Goal: Information Seeking & Learning: Learn about a topic

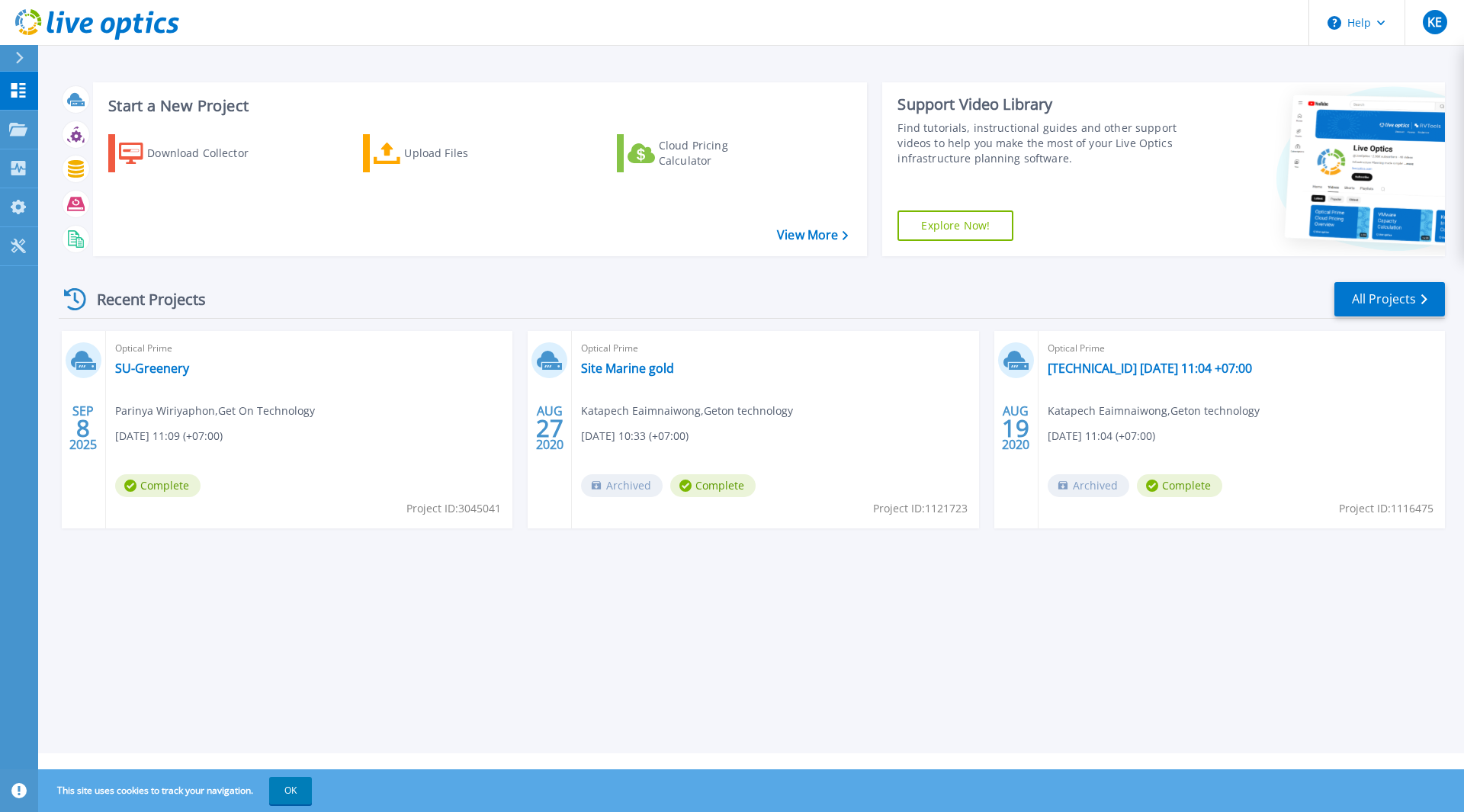
click at [273, 338] on div "Optical Prime SU-Greenery Parinya Wiriyaphon , Get On Technology 09/08/2025, 11…" at bounding box center [309, 429] width 407 height 198
click at [192, 367] on div "Optical Prime SU-Greenery Parinya Wiriyaphon , Get On Technology 09/08/2025, 11…" at bounding box center [309, 429] width 407 height 198
click at [145, 368] on link "SU-Greenery" at bounding box center [152, 368] width 74 height 15
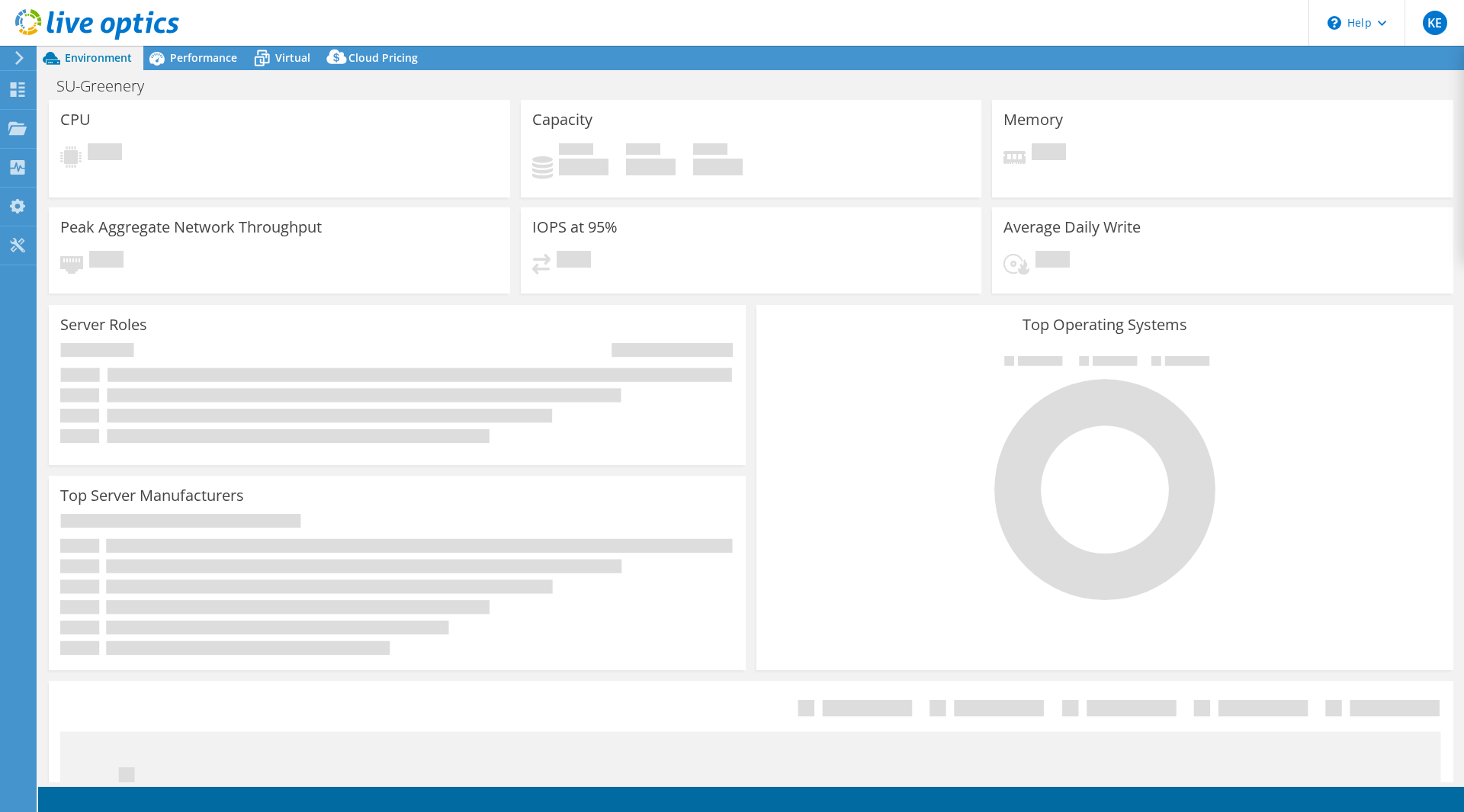
select select "USD"
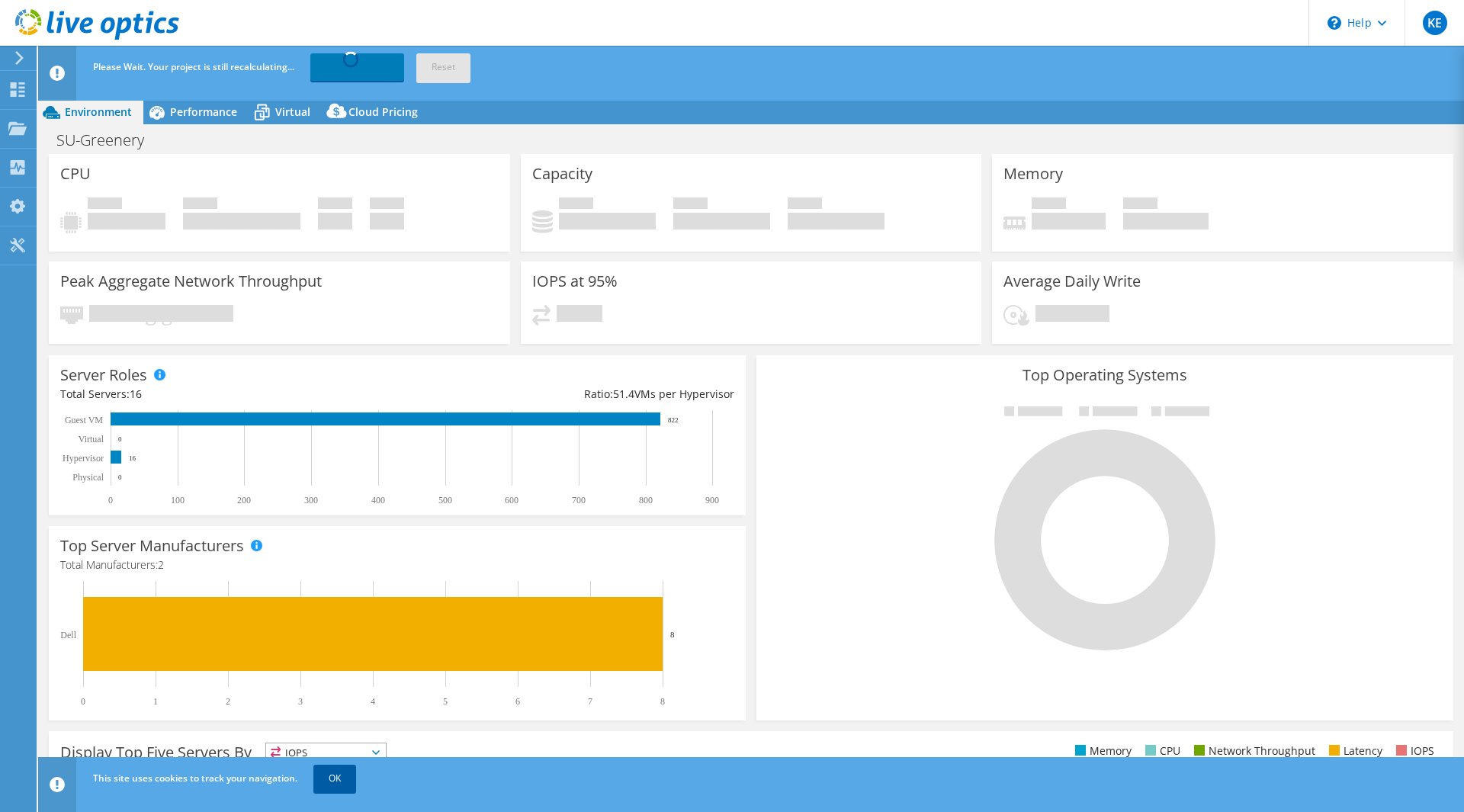
click at [343, 780] on link "OK" at bounding box center [334, 778] width 42 height 27
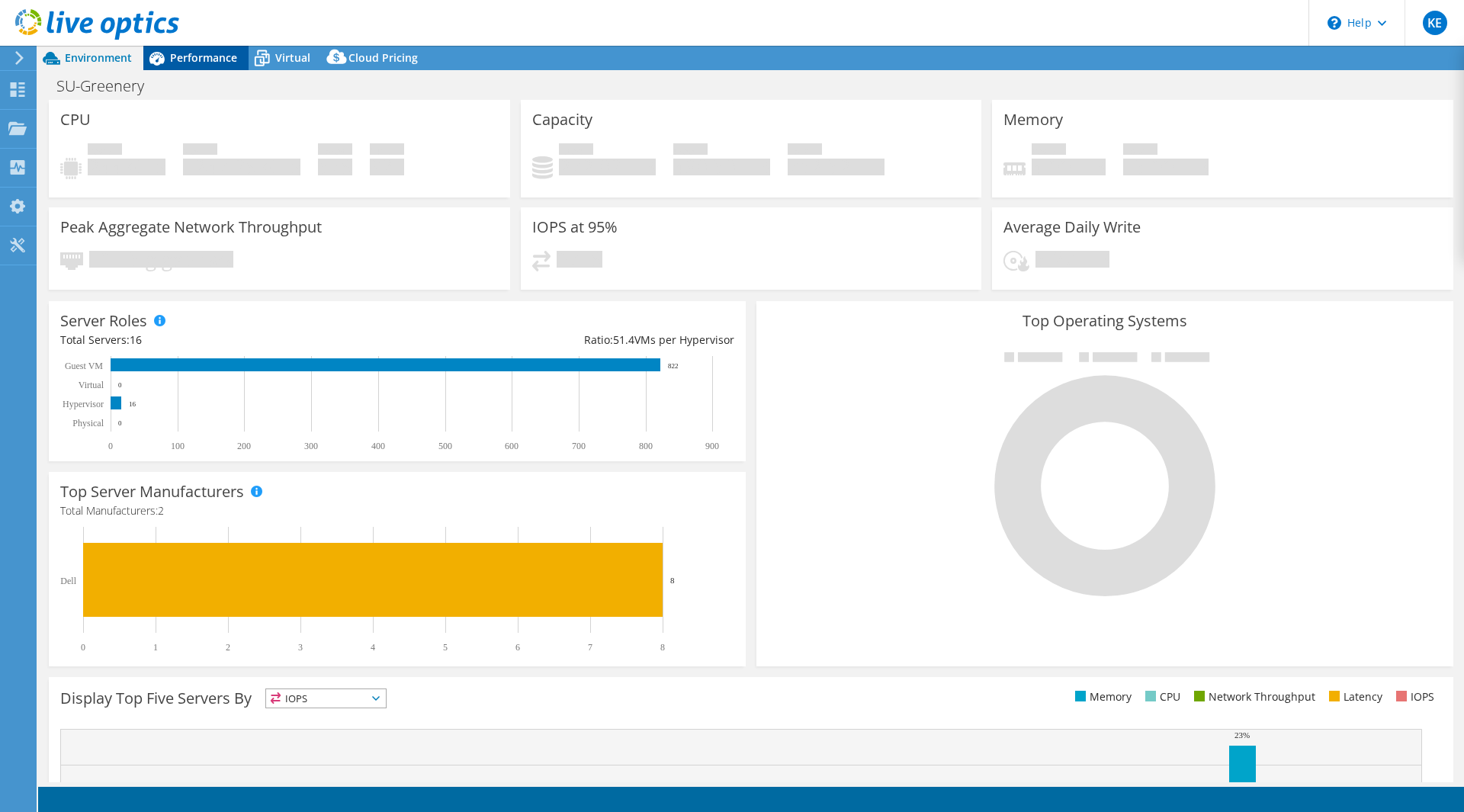
click at [190, 62] on span "Performance" at bounding box center [203, 58] width 67 height 14
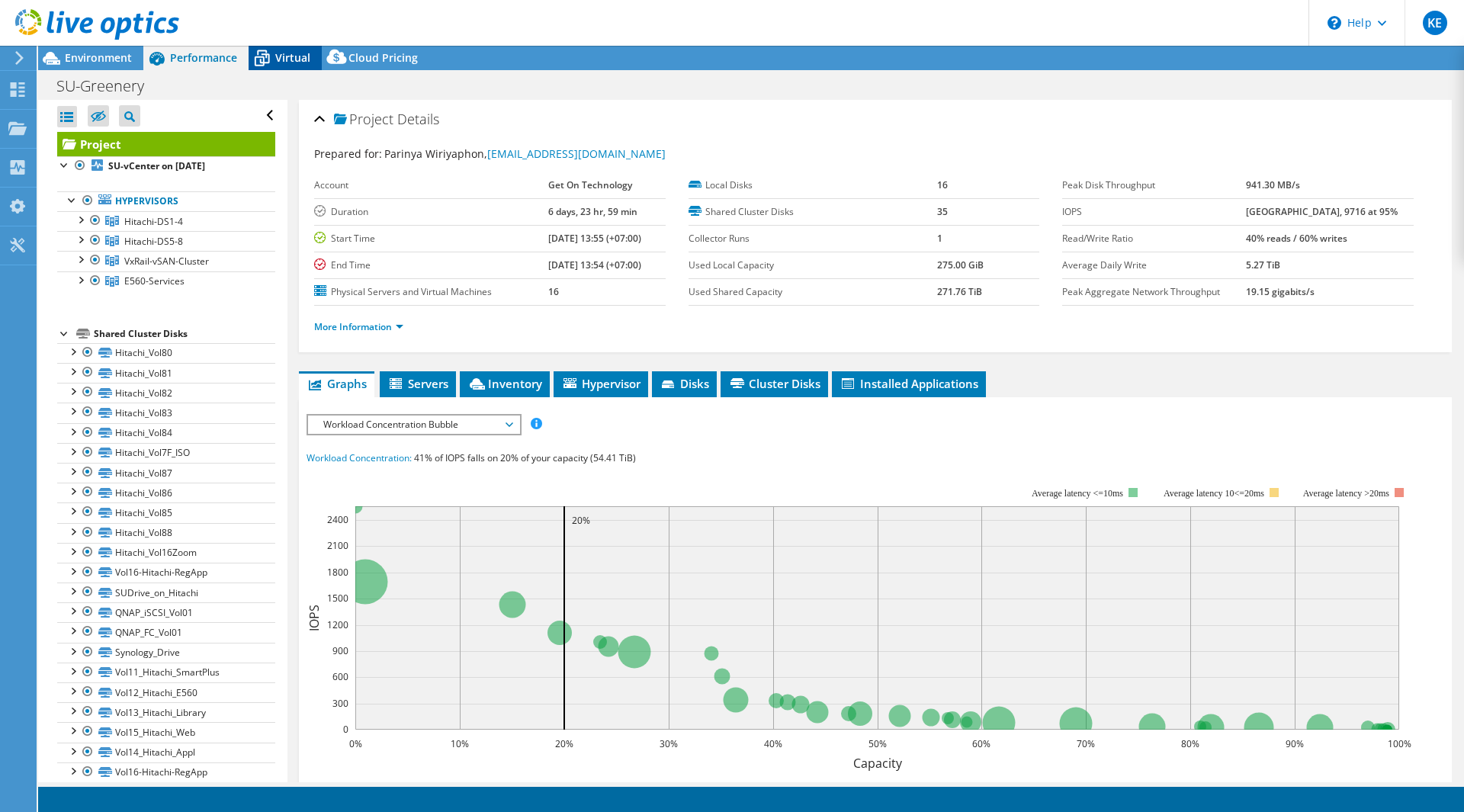
click at [290, 65] on div "Virtual" at bounding box center [284, 58] width 73 height 24
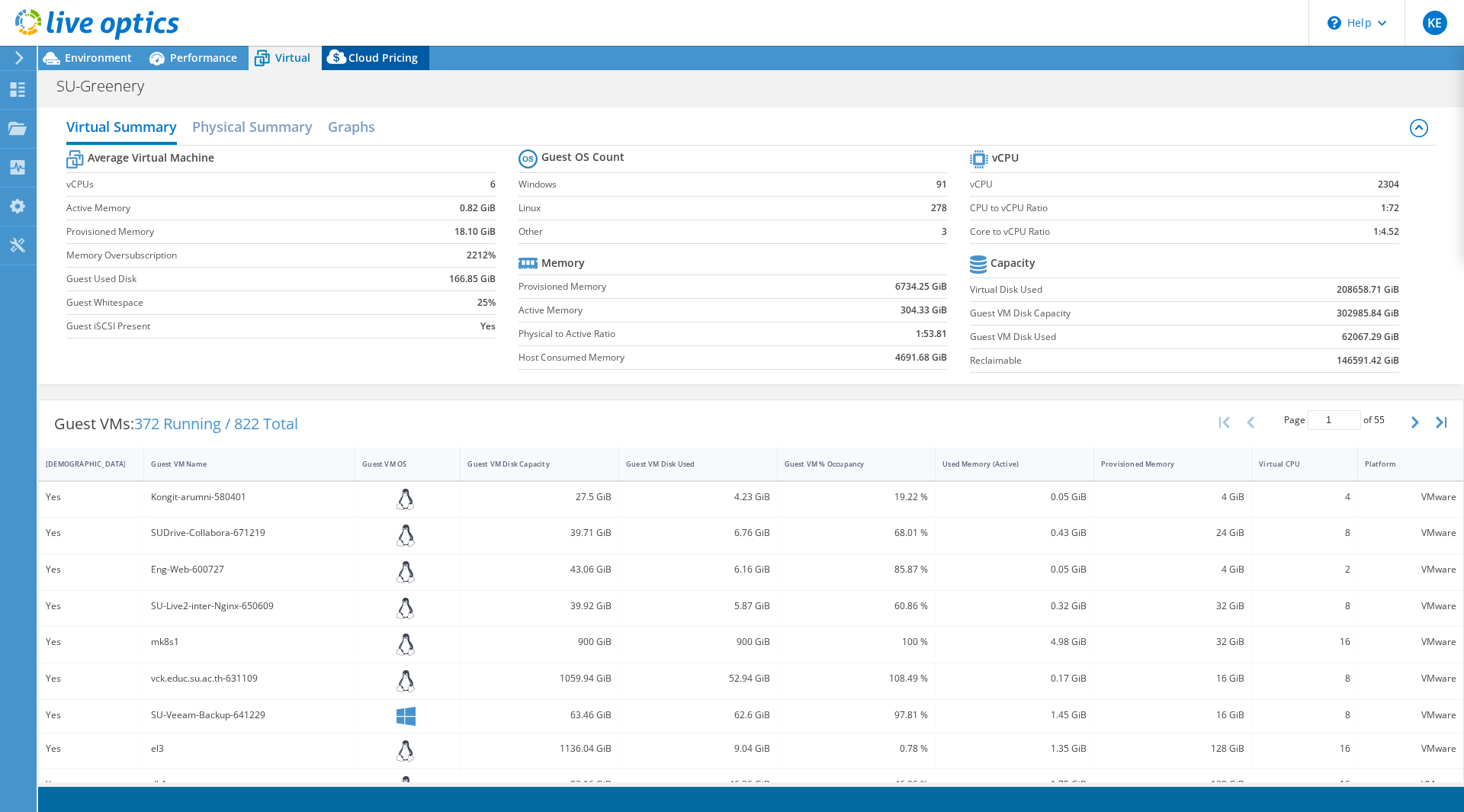
click at [368, 67] on div "Cloud Pricing" at bounding box center [376, 58] width 107 height 24
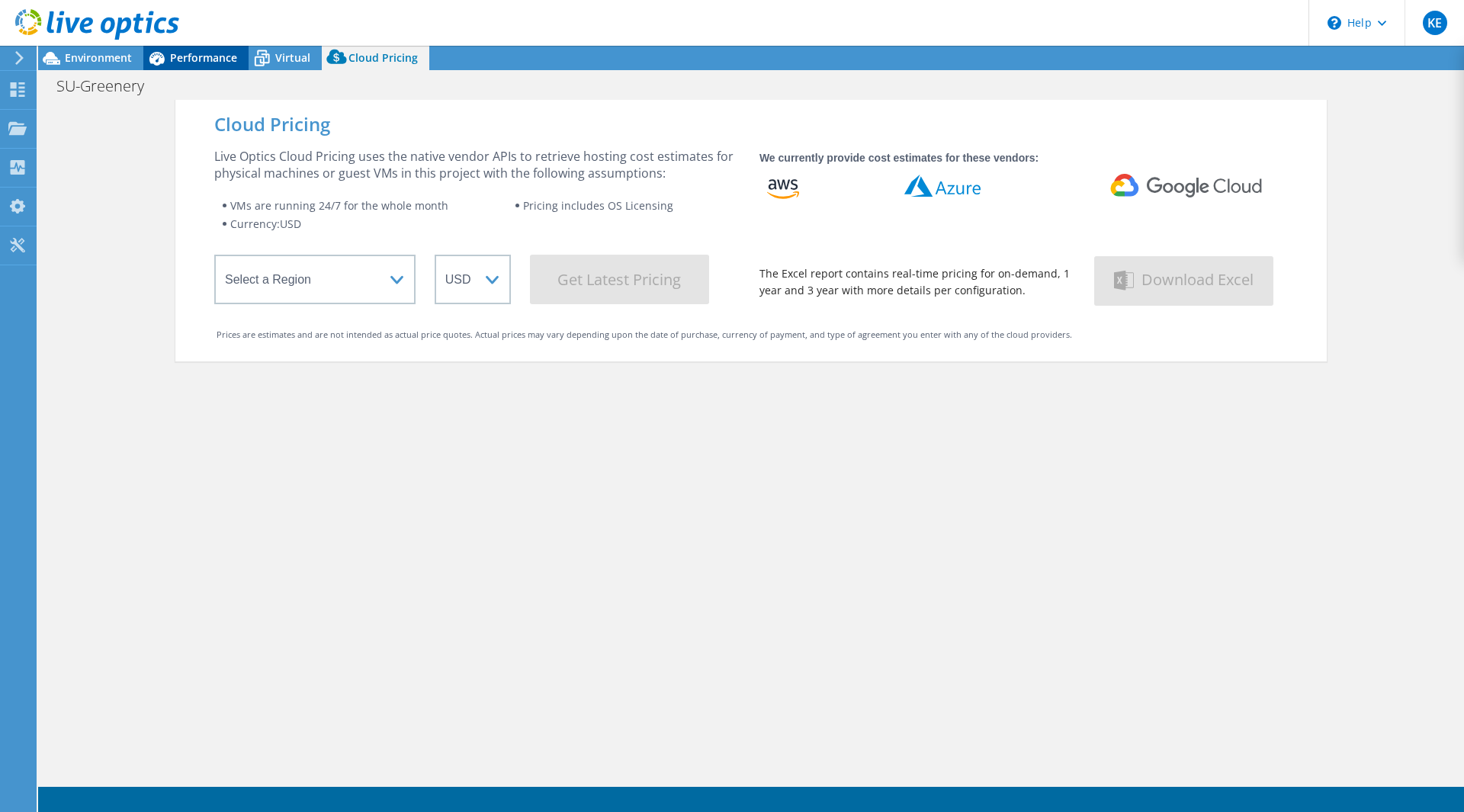
click at [180, 64] on span "Performance" at bounding box center [203, 58] width 67 height 14
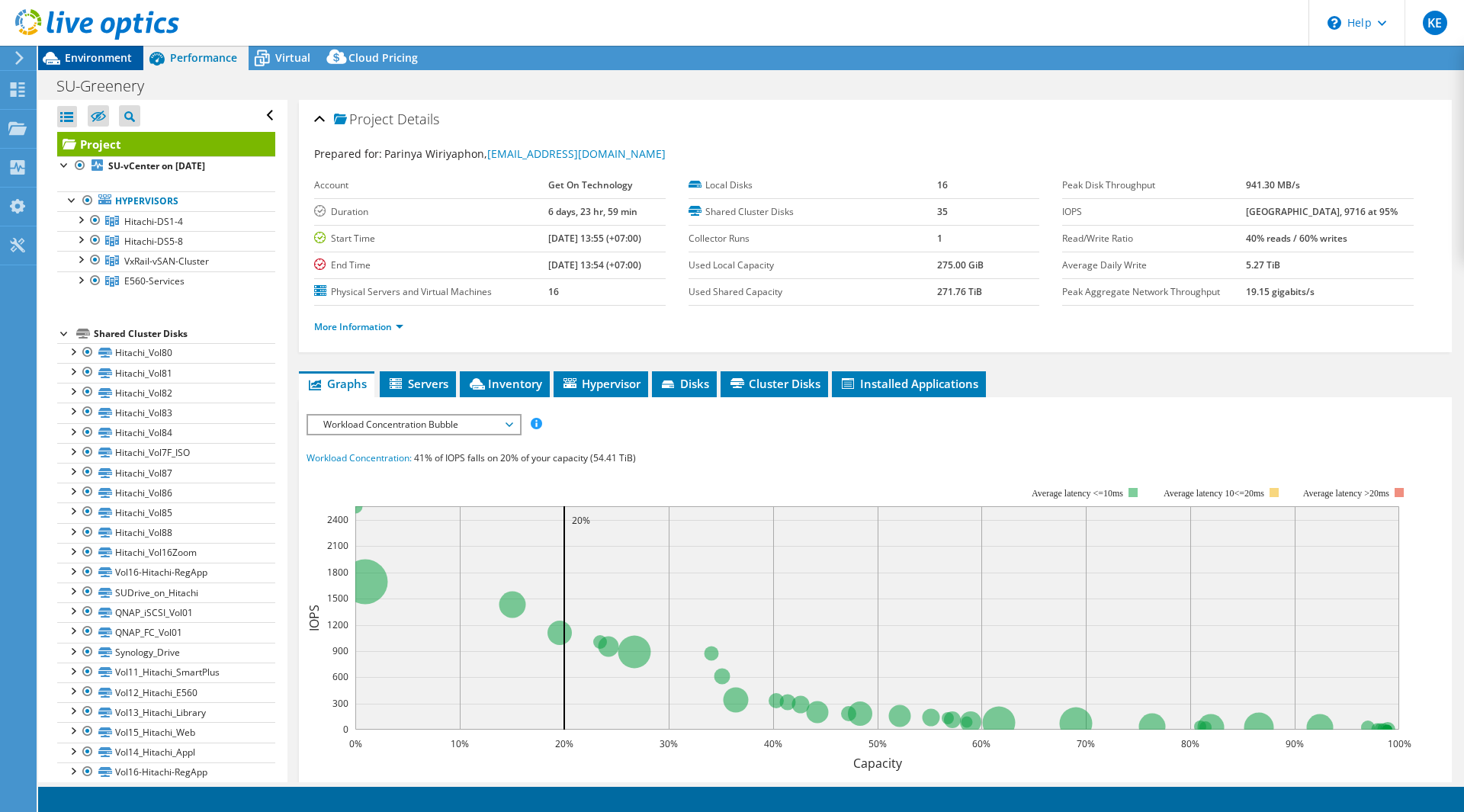
click at [84, 56] on span "Environment" at bounding box center [99, 58] width 67 height 14
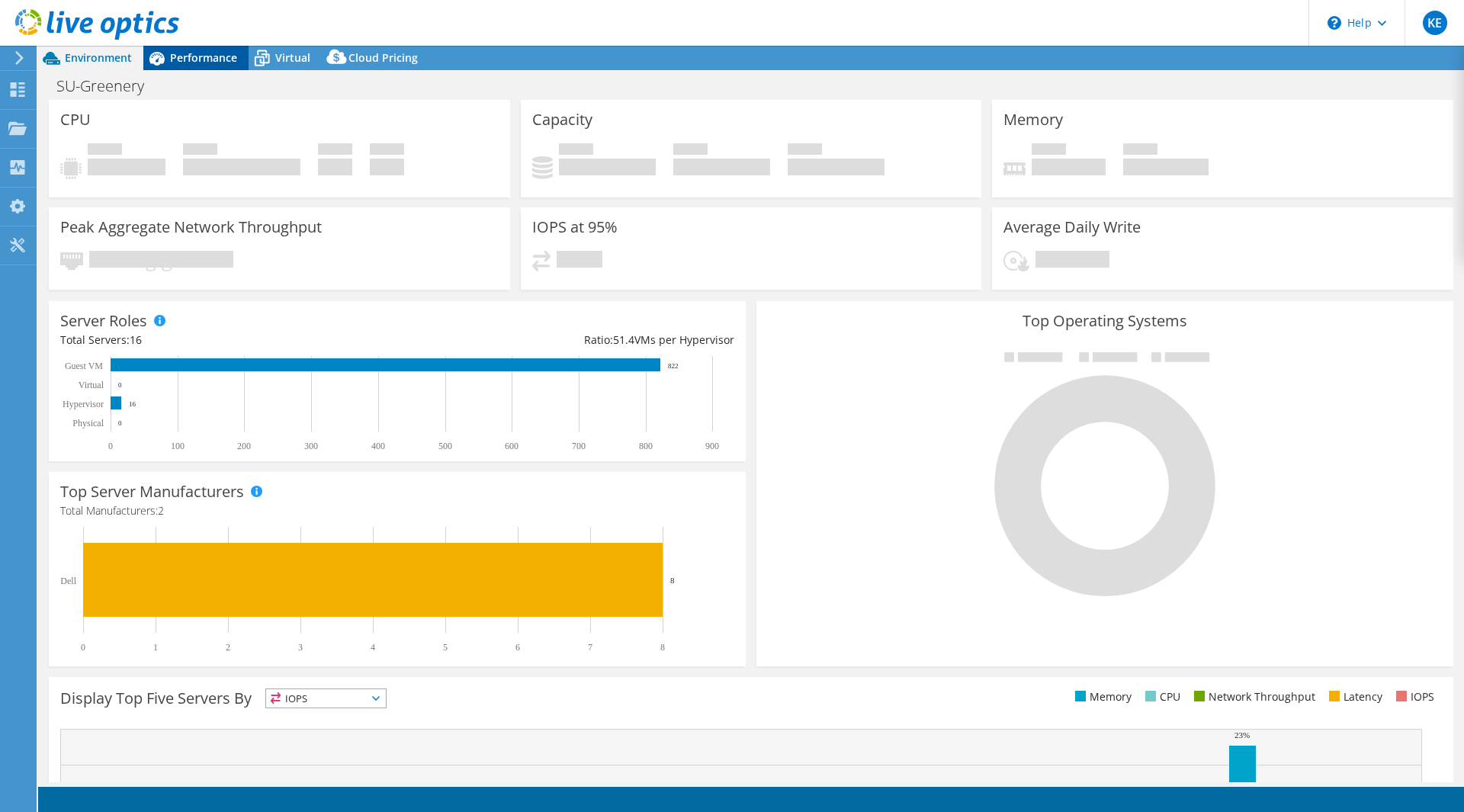
click at [160, 54] on icon at bounding box center [157, 58] width 15 height 14
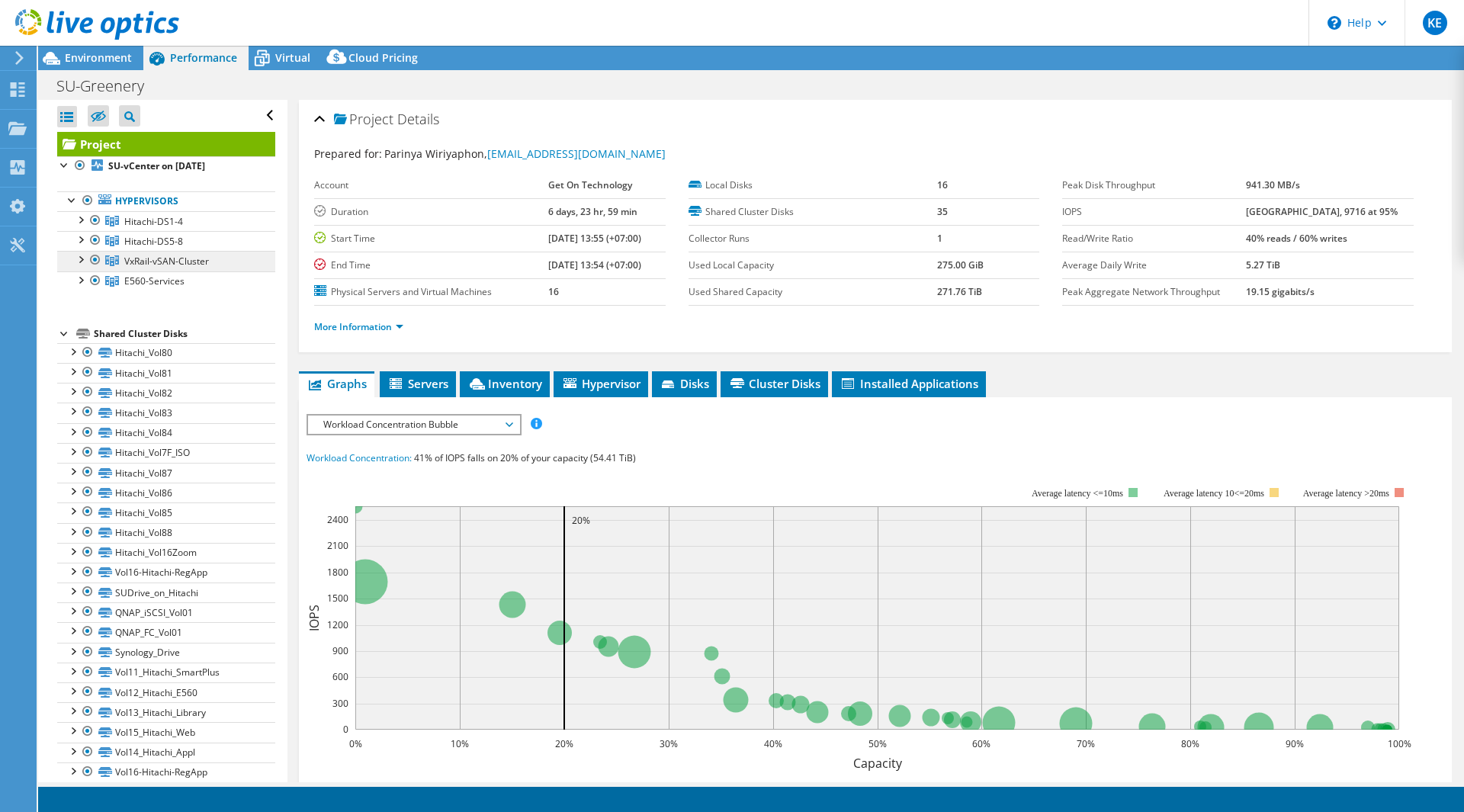
click at [151, 262] on span "VxRail-vSAN-Cluster" at bounding box center [167, 261] width 85 height 13
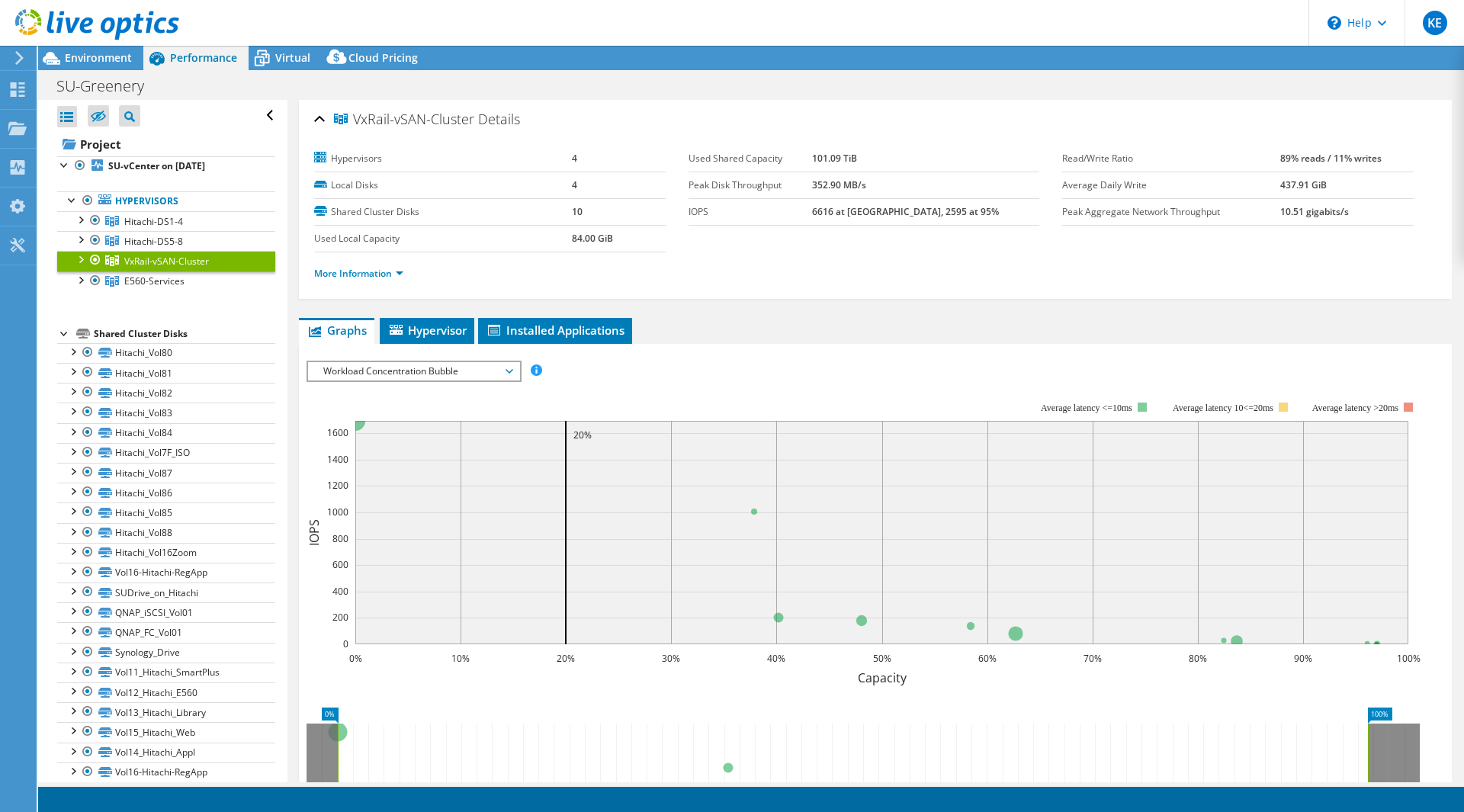
click at [81, 260] on div at bounding box center [79, 258] width 15 height 15
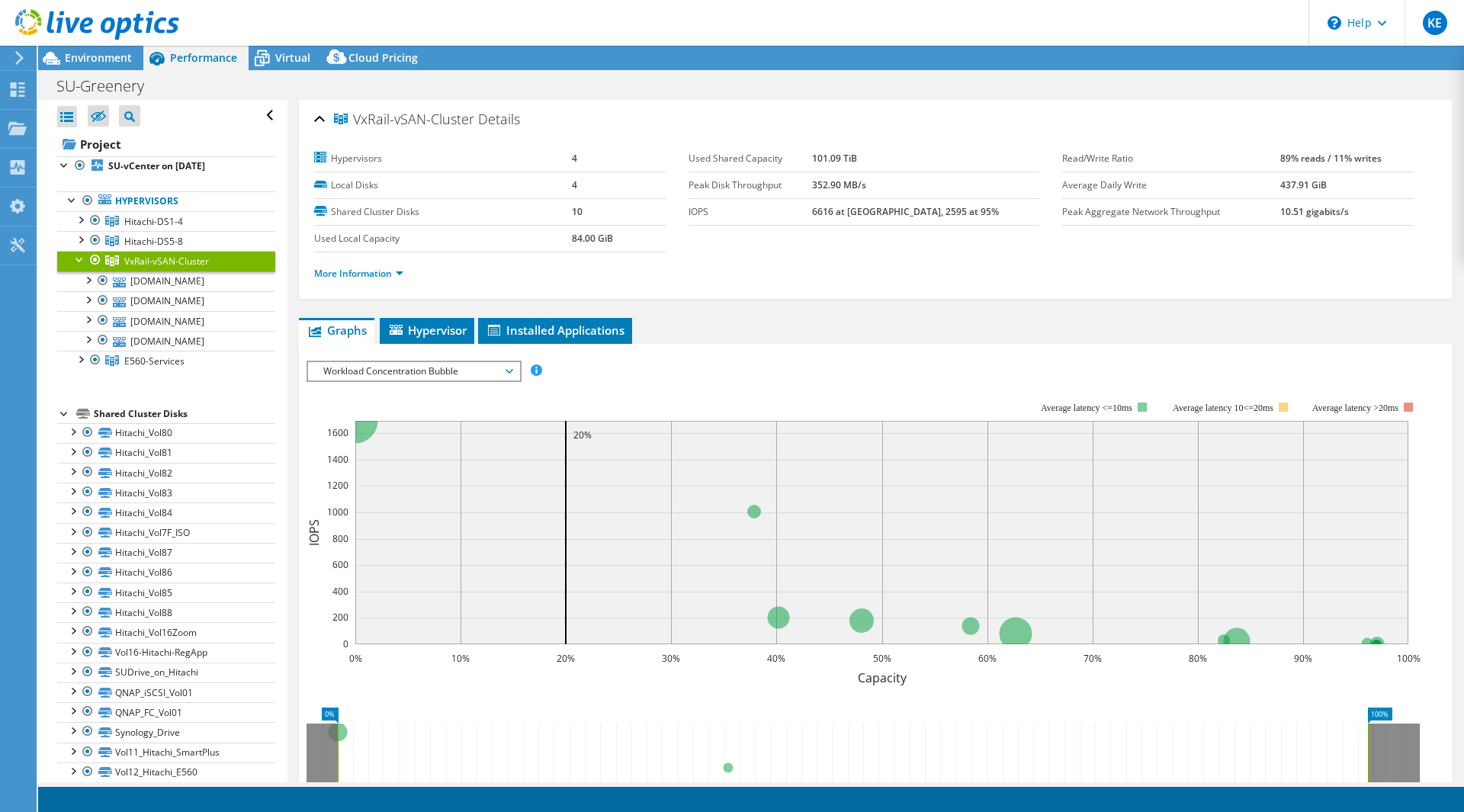
click at [80, 261] on div at bounding box center [79, 258] width 15 height 15
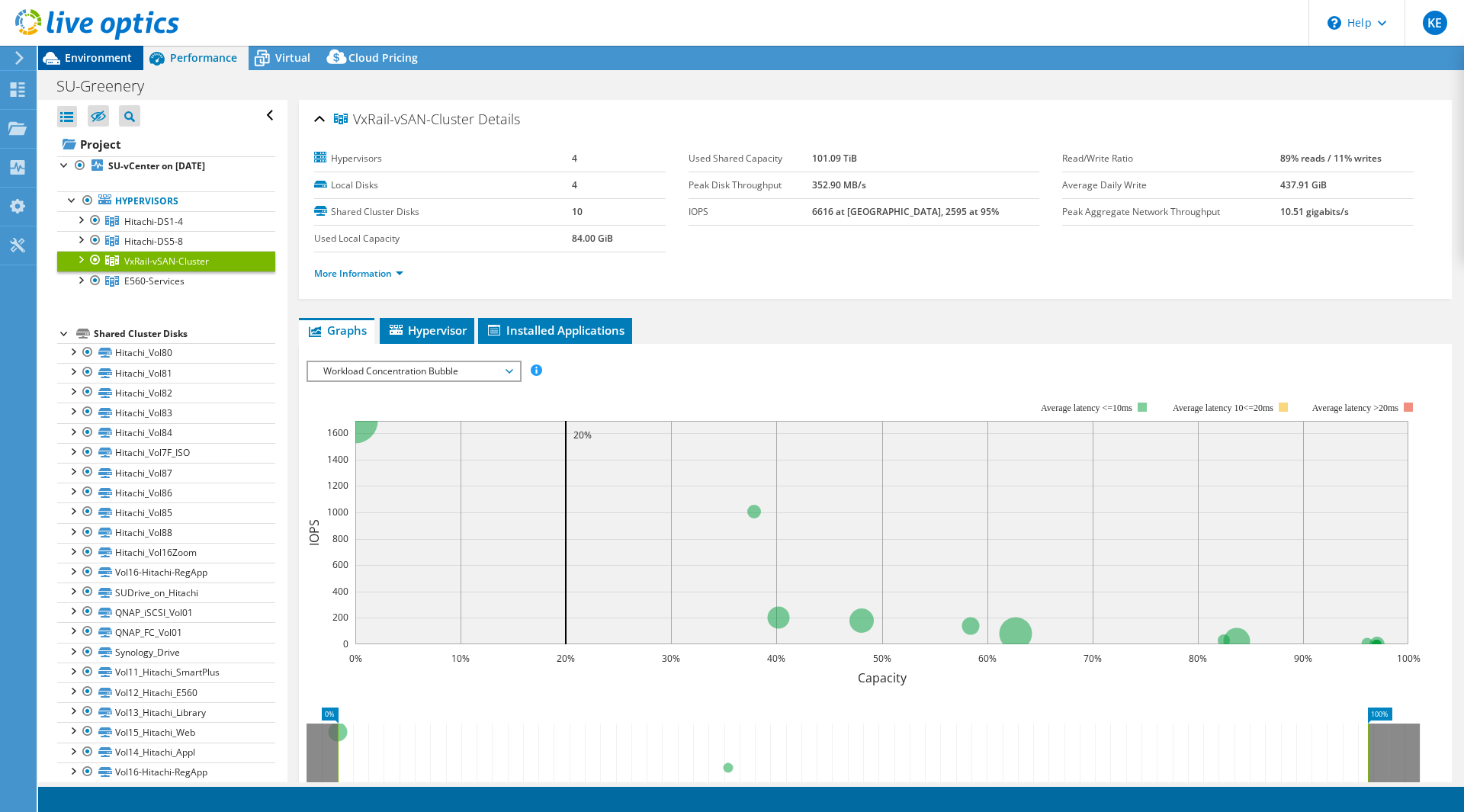
click at [93, 58] on span "Environment" at bounding box center [99, 58] width 67 height 14
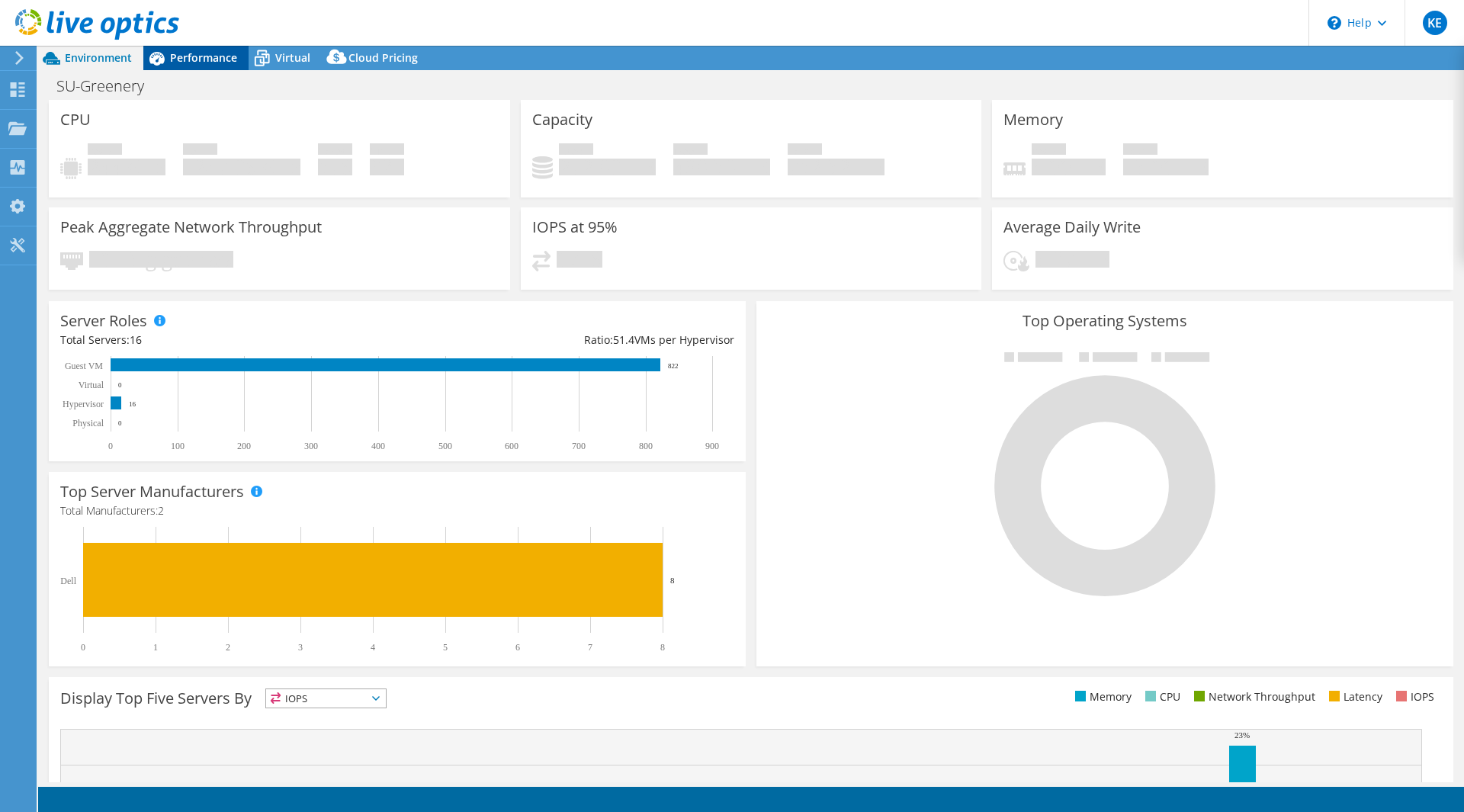
click at [169, 71] on icon at bounding box center [156, 58] width 26 height 26
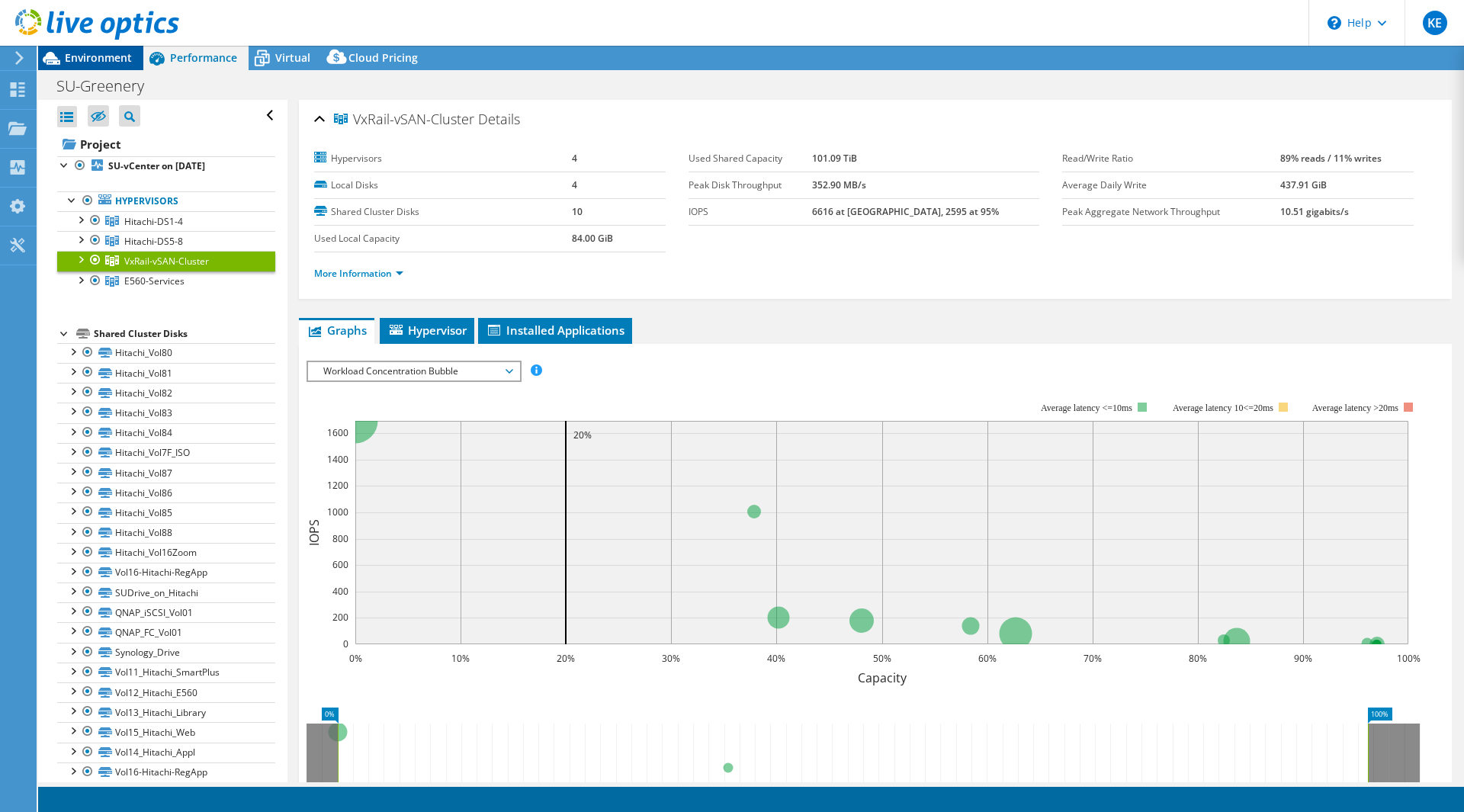
click at [133, 55] on div "Environment" at bounding box center [90, 58] width 105 height 24
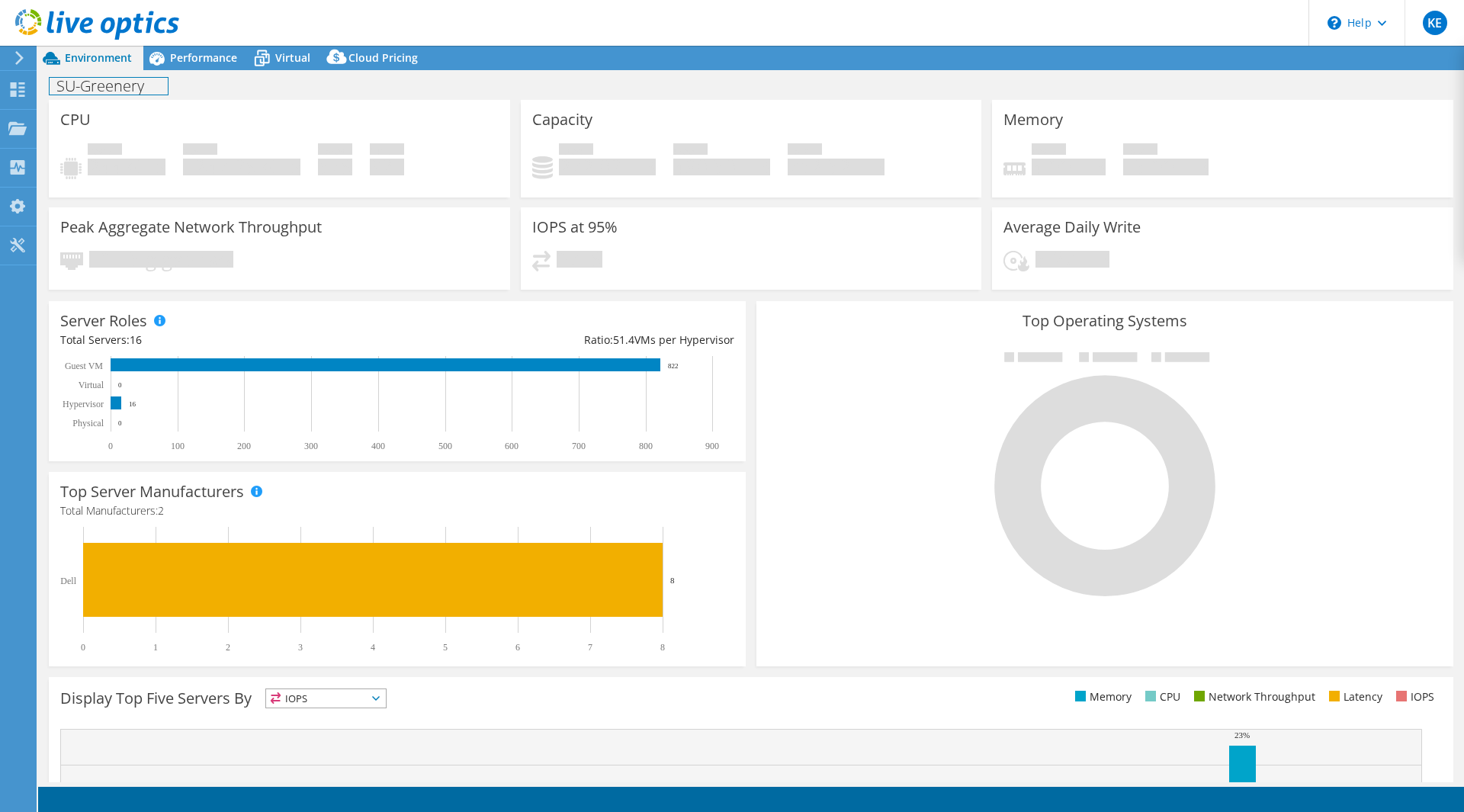
click at [119, 70] on div "SU-Greenery Print" at bounding box center [751, 85] width 1426 height 30
click at [114, 81] on h1 "SU-Greenery" at bounding box center [109, 86] width 119 height 17
click at [227, 86] on div "SU-Greenery Print" at bounding box center [751, 86] width 1426 height 28
click at [246, 86] on div "SU-Greenery Print" at bounding box center [751, 86] width 1426 height 28
click at [203, 52] on span "Performance" at bounding box center [203, 58] width 67 height 14
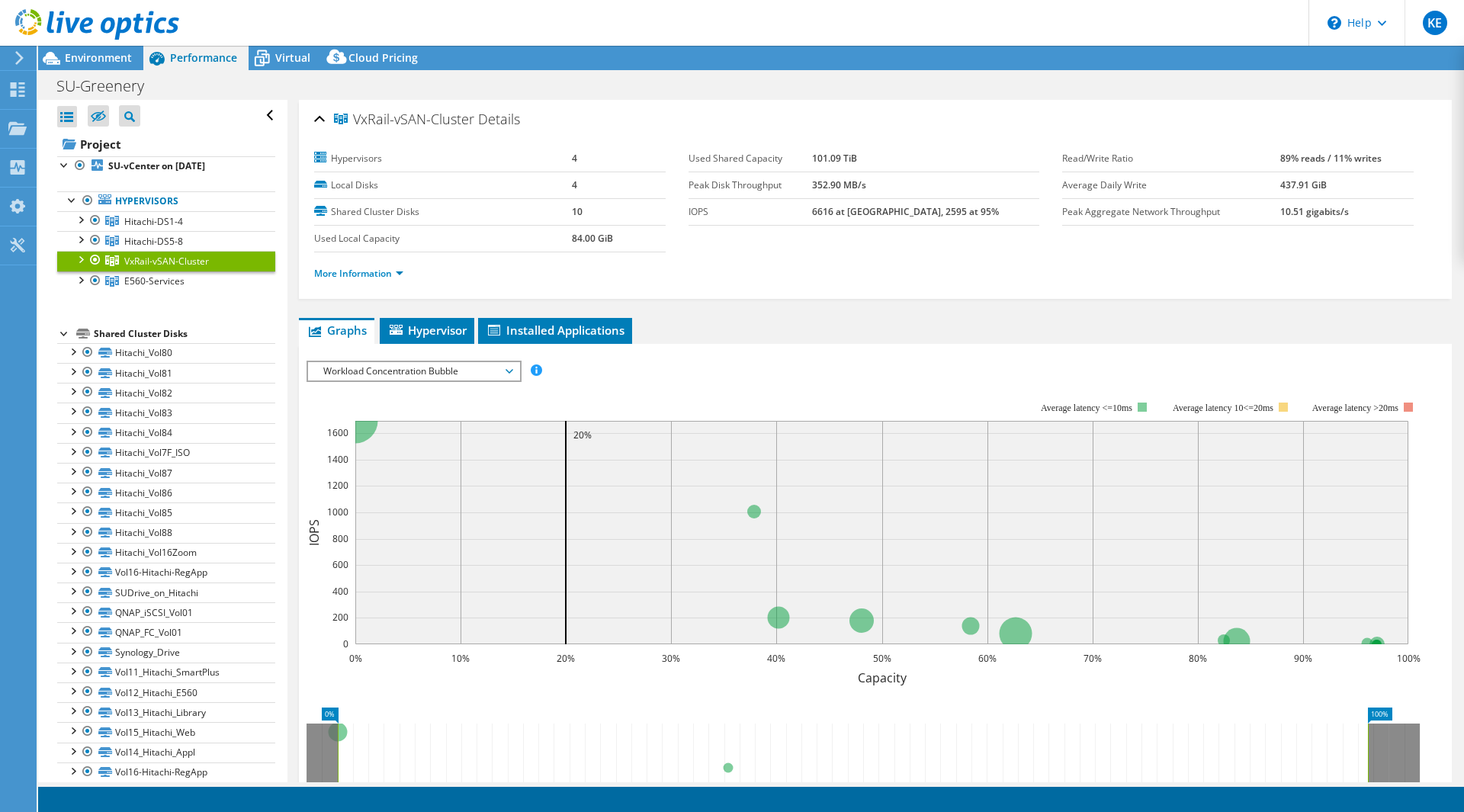
click at [21, 58] on use at bounding box center [19, 58] width 8 height 14
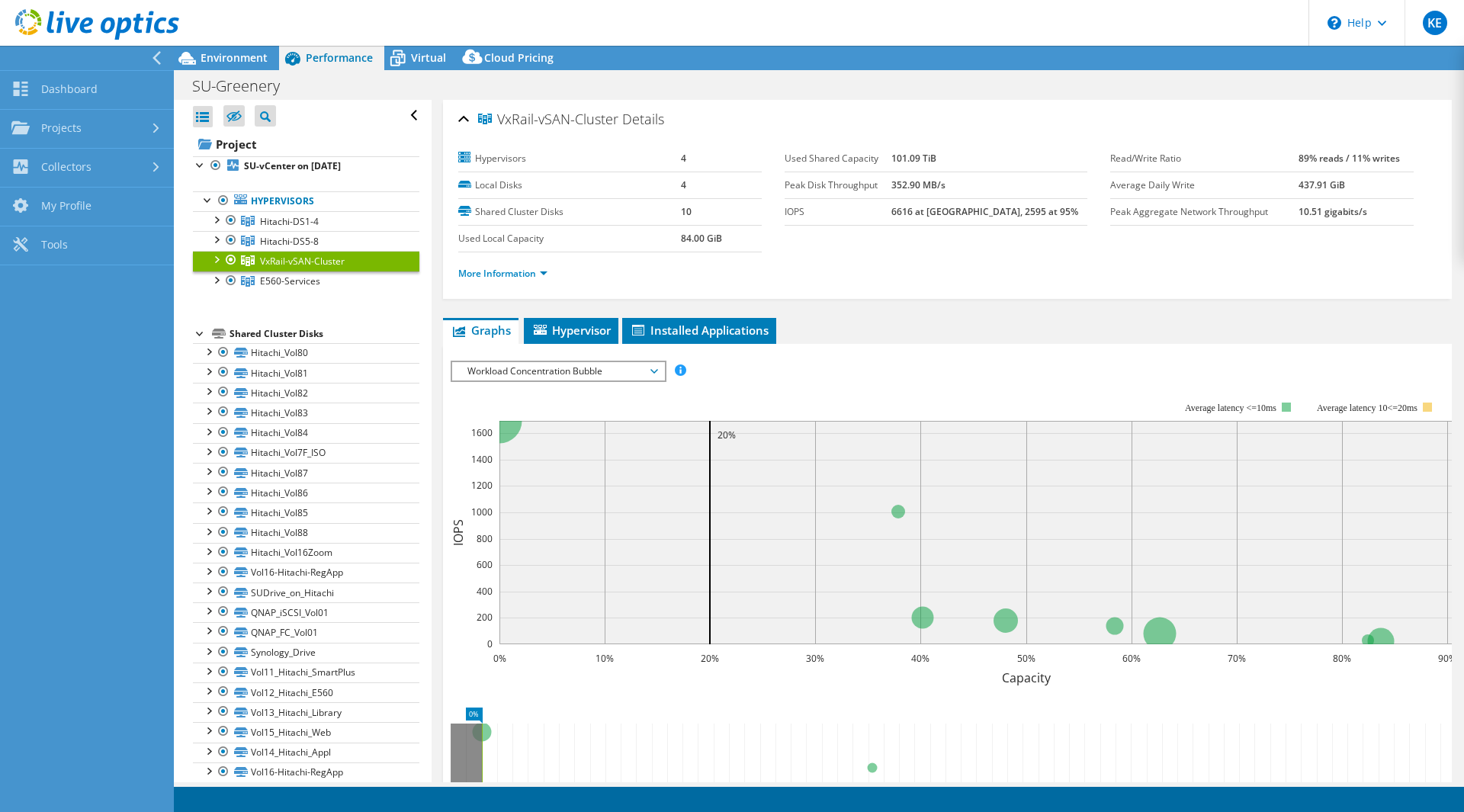
click at [43, 58] on div at bounding box center [82, 58] width 174 height 24
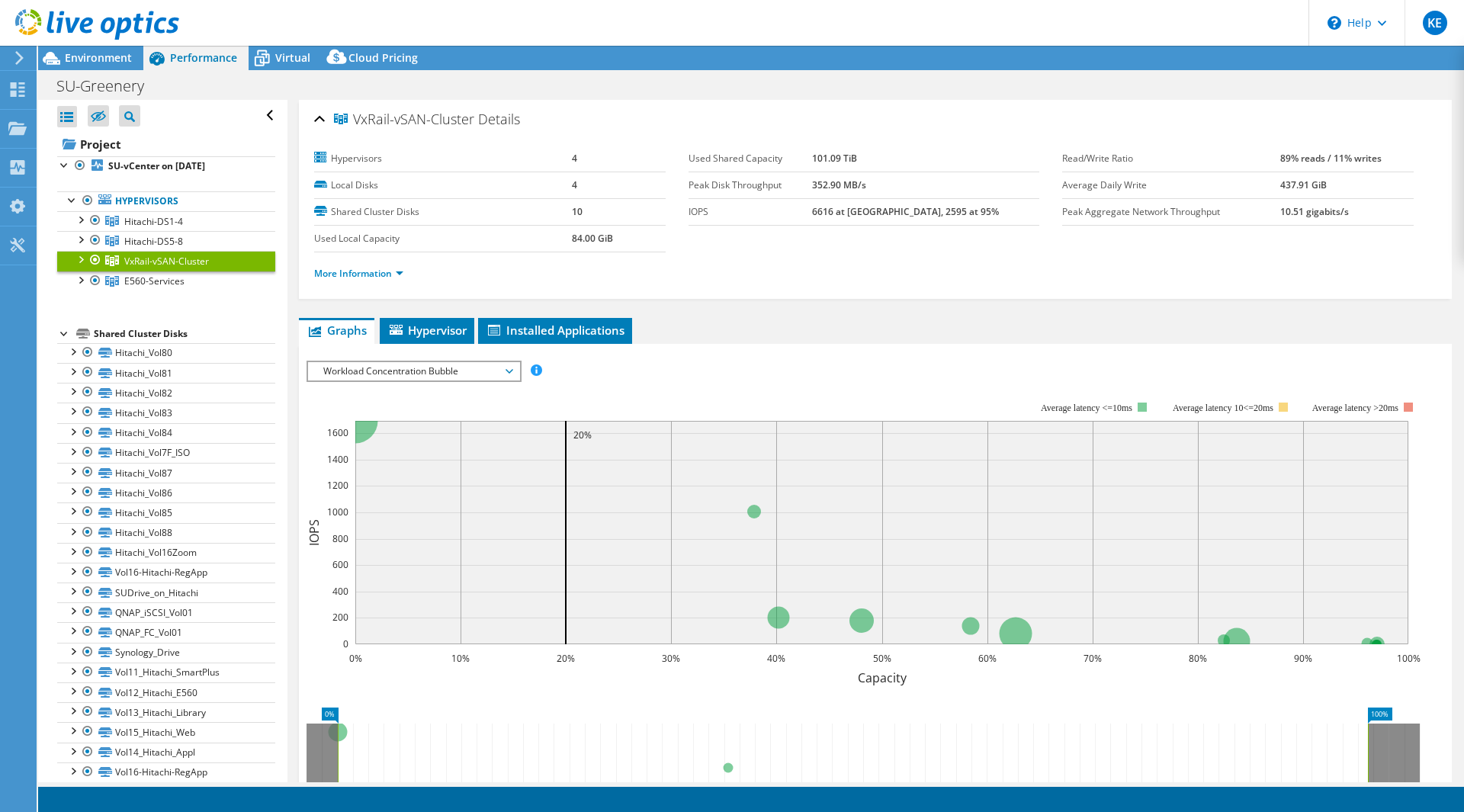
click at [14, 59] on icon at bounding box center [19, 58] width 11 height 14
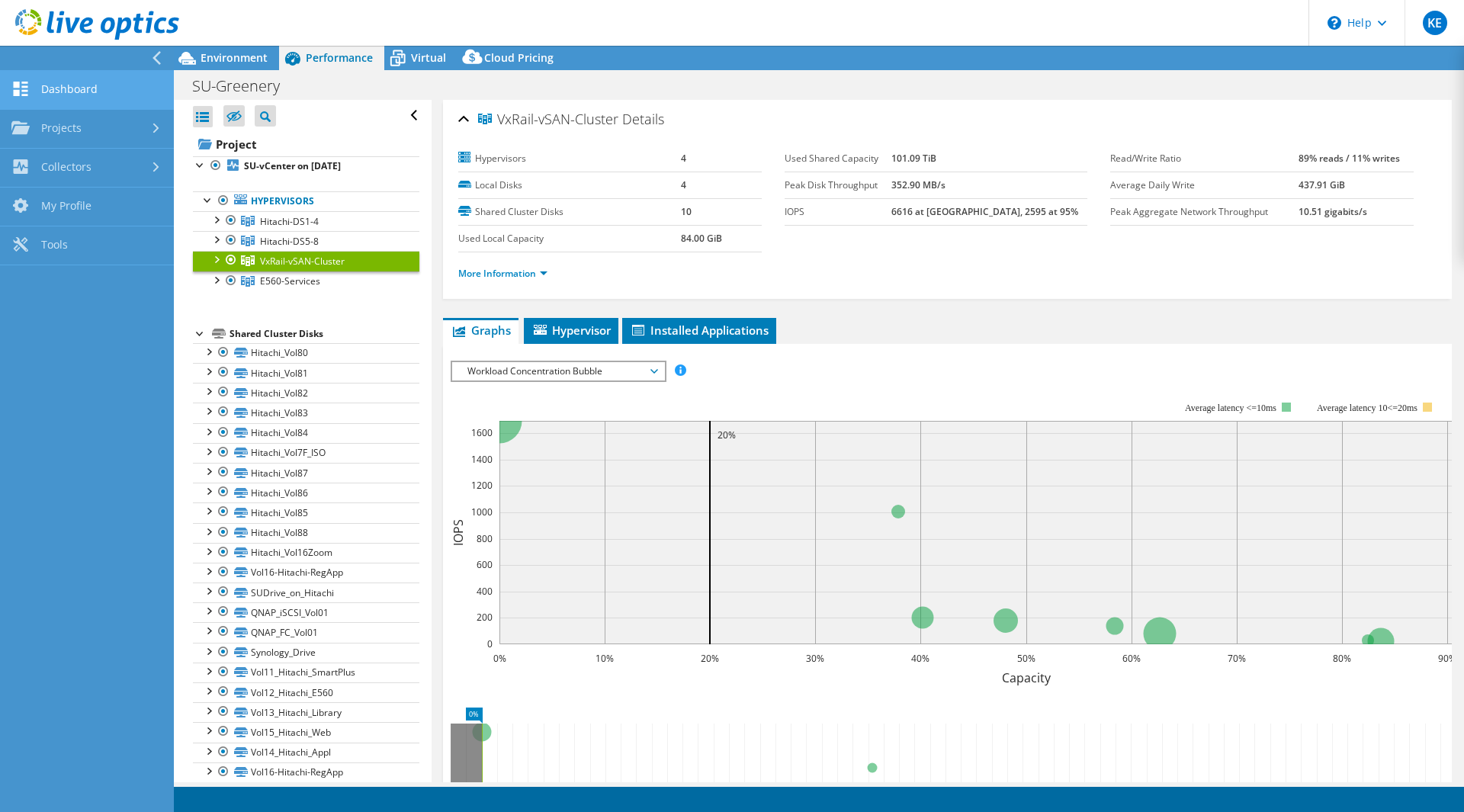
click at [103, 92] on link "Dashboard" at bounding box center [86, 90] width 174 height 39
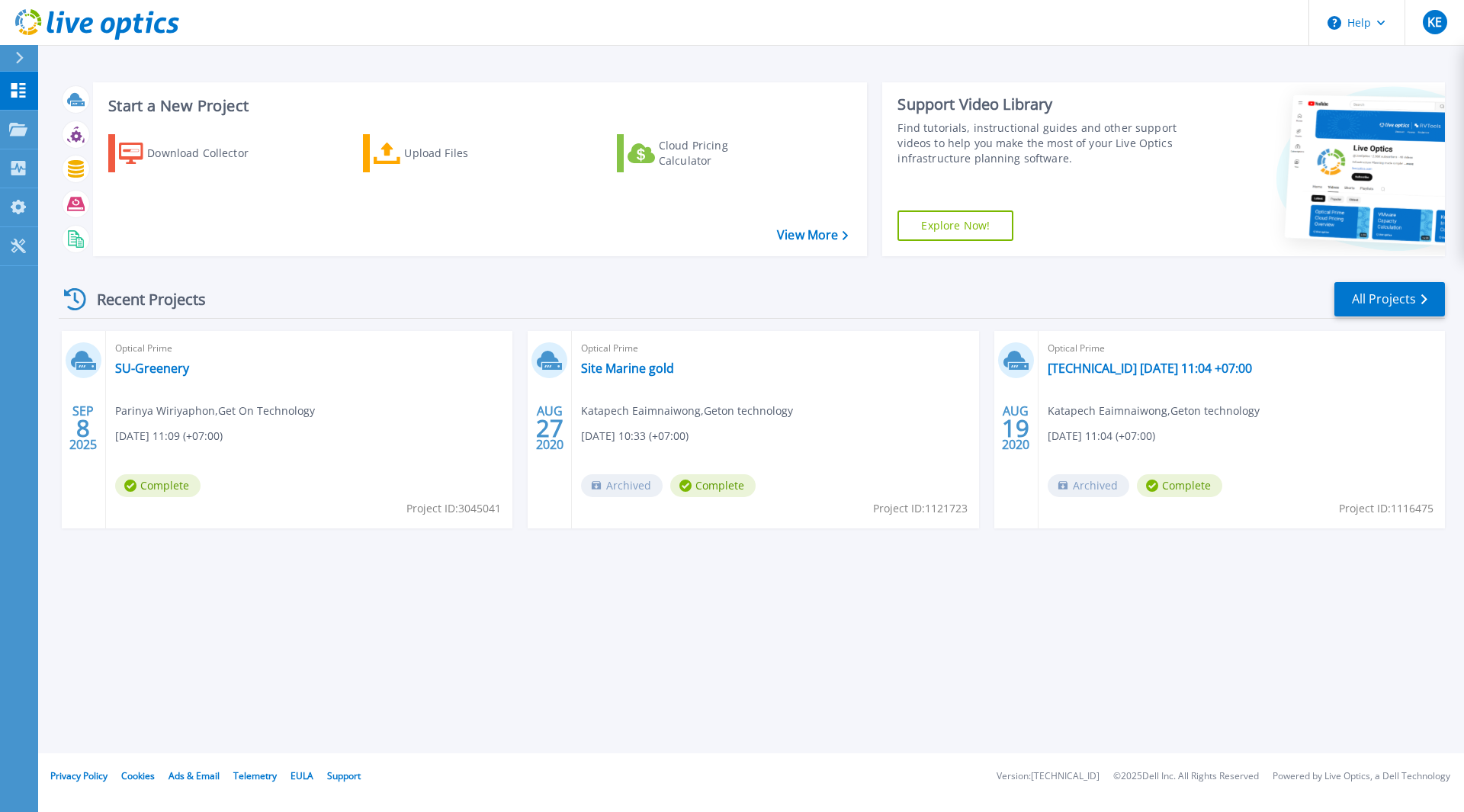
click at [688, 667] on div "Start a New Project Download Collector Upload Files Cloud Pricing Calculator Vi…" at bounding box center [751, 376] width 1426 height 754
click at [1012, 67] on div "Start a New Project Download Collector Upload Files Cloud Pricing Calculator Vi…" at bounding box center [751, 376] width 1426 height 754
